Goal: Find specific page/section: Find specific page/section

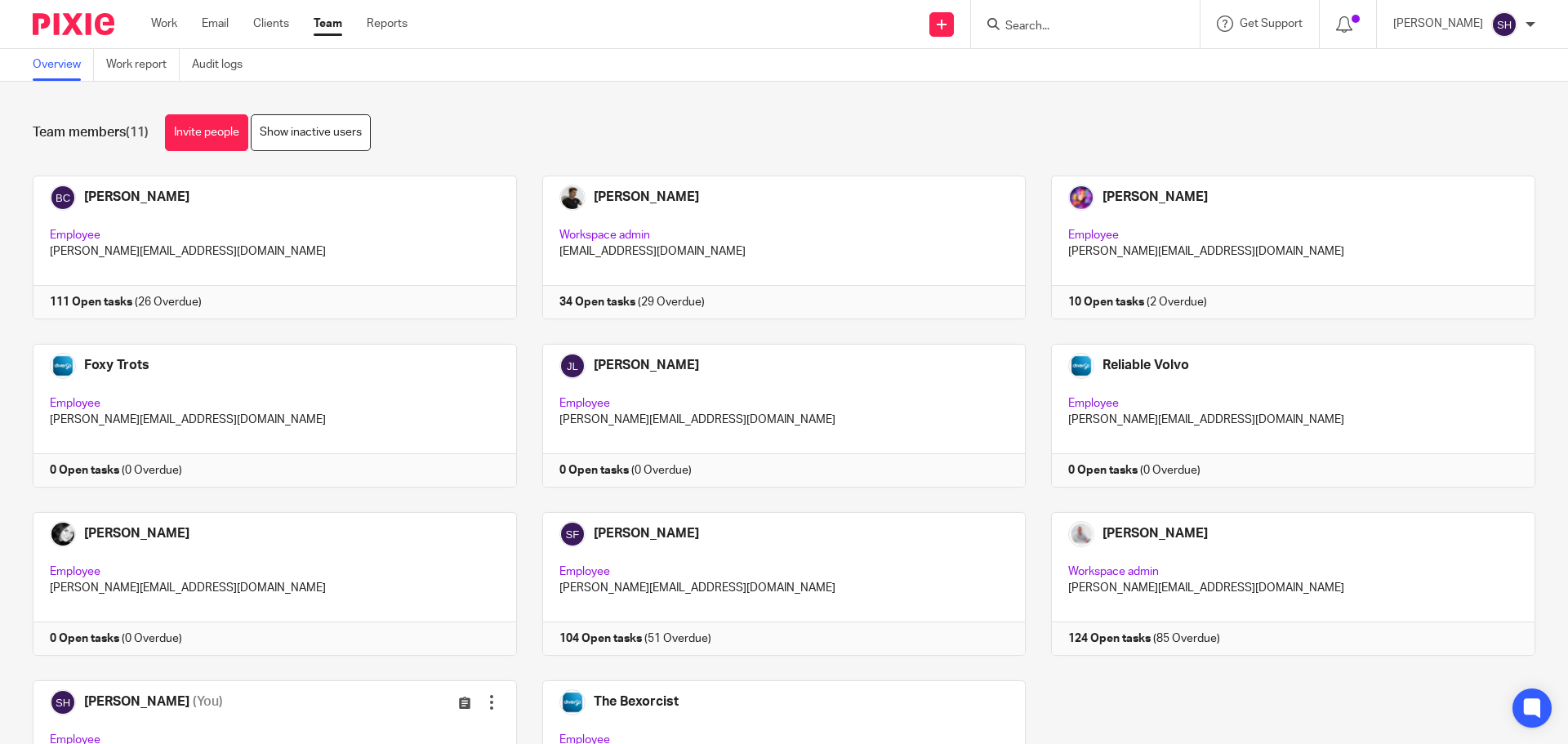
click at [1077, 34] on form at bounding box center [1091, 24] width 174 height 20
click at [1055, 20] on input "Search" at bounding box center [1077, 27] width 147 height 15
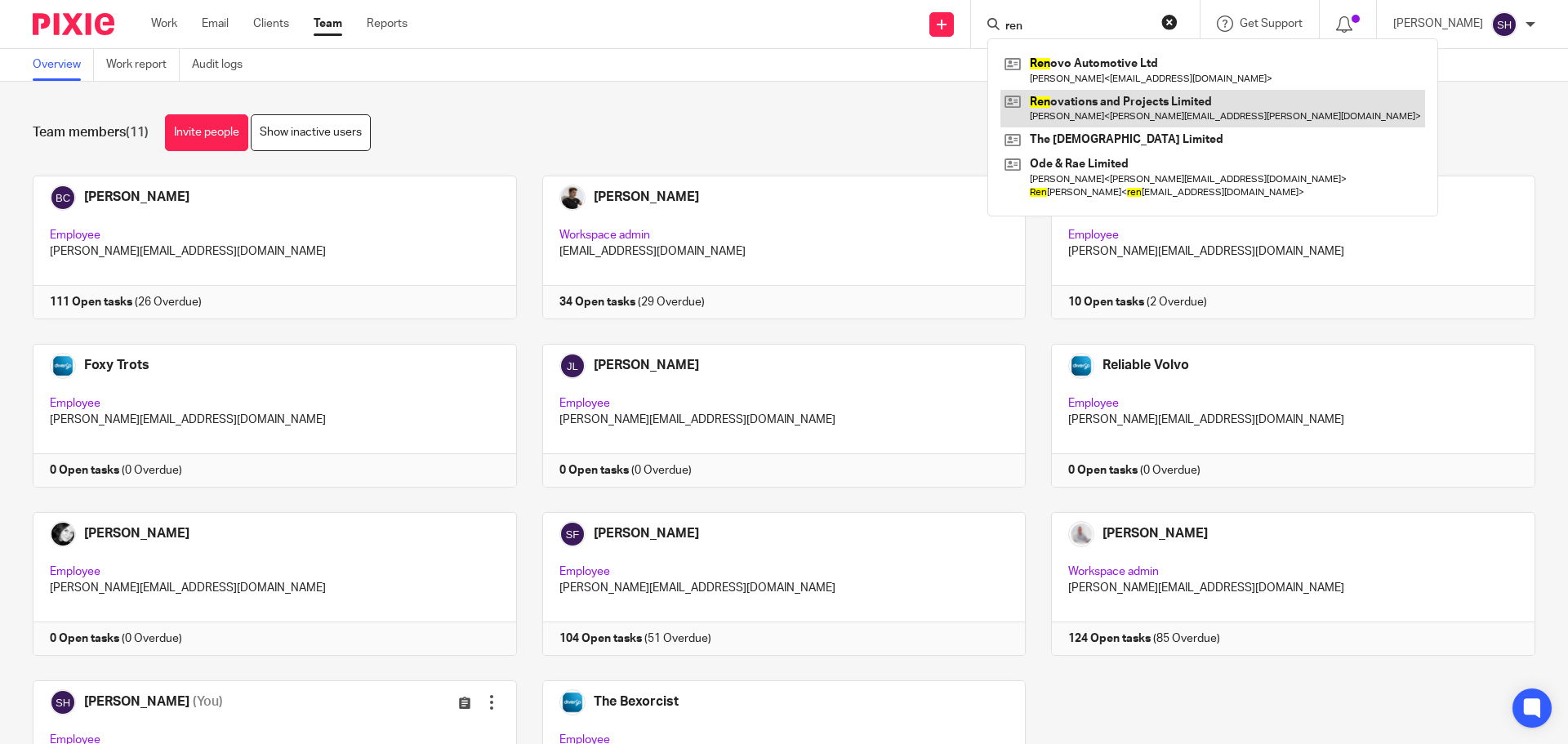
type input "ren"
click at [1054, 107] on link at bounding box center [1213, 108] width 424 height 38
